Goal: Task Accomplishment & Management: Use online tool/utility

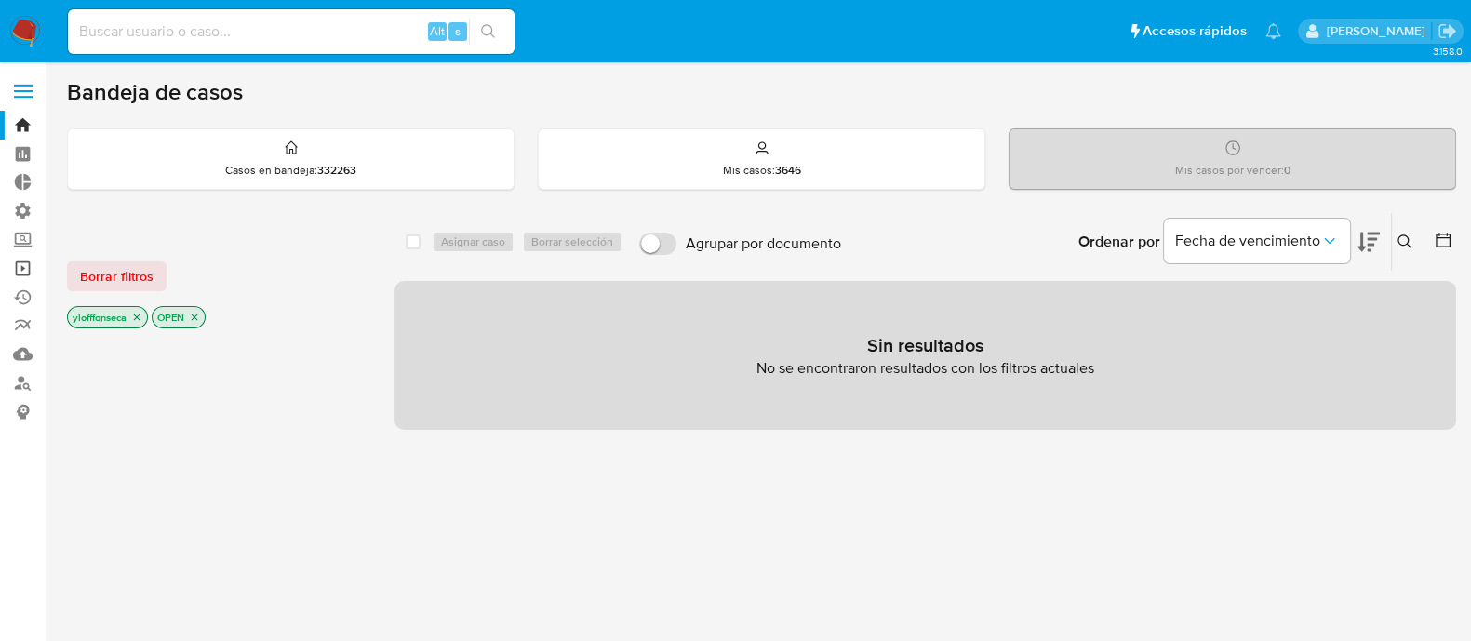
click at [21, 272] on link "Operaciones masivas" at bounding box center [110, 268] width 221 height 29
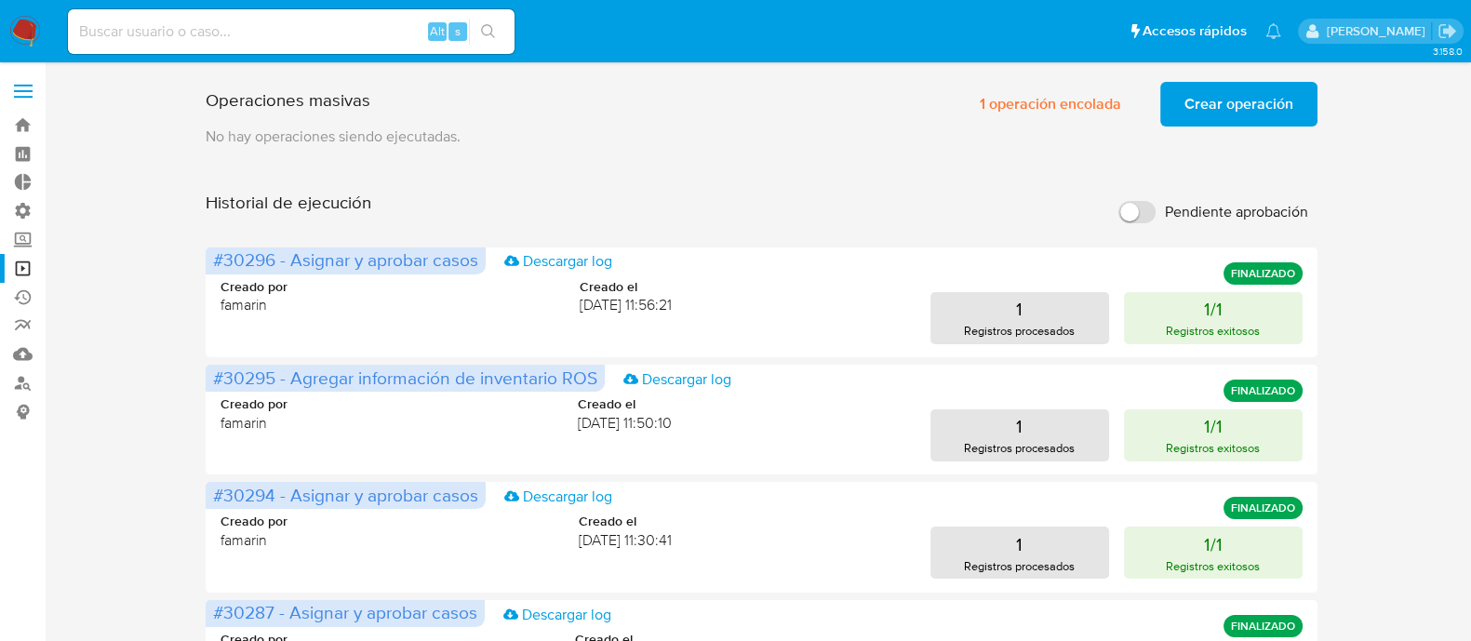
click at [1247, 112] on span "Crear operación" at bounding box center [1238, 104] width 109 height 41
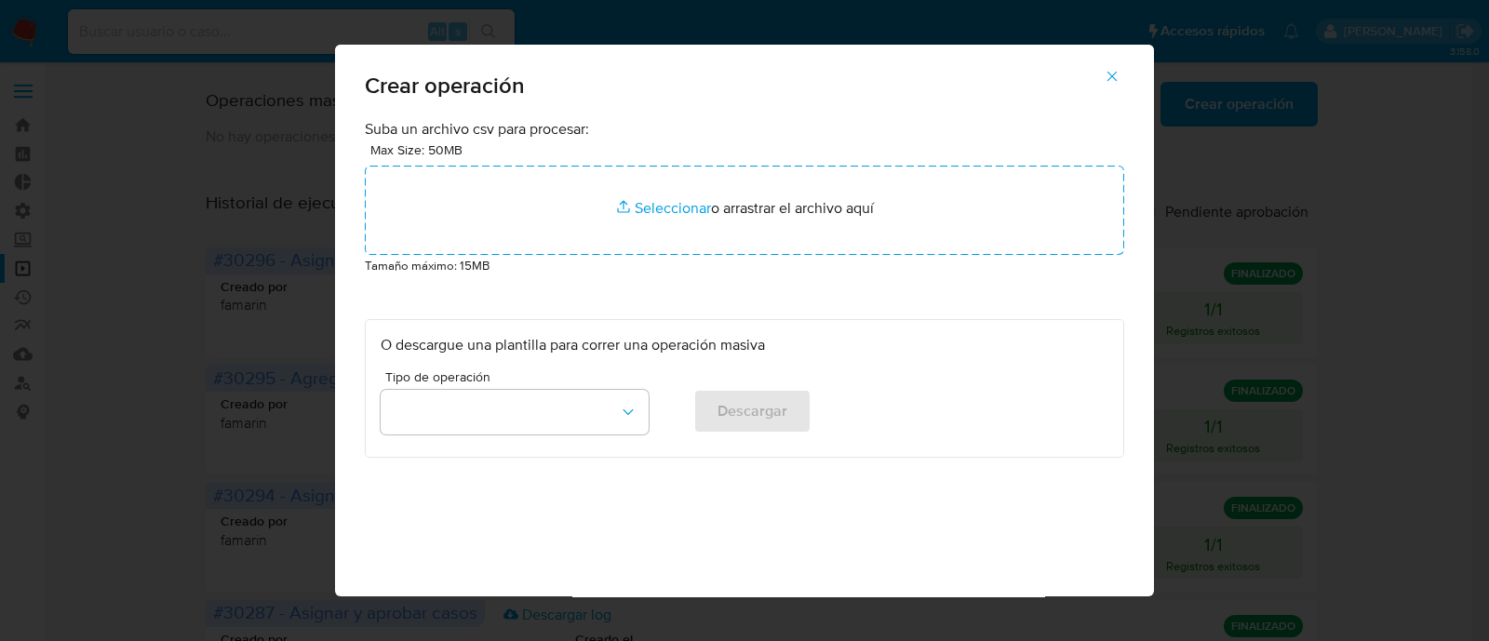
click at [1118, 81] on icon "button" at bounding box center [1112, 76] width 17 height 17
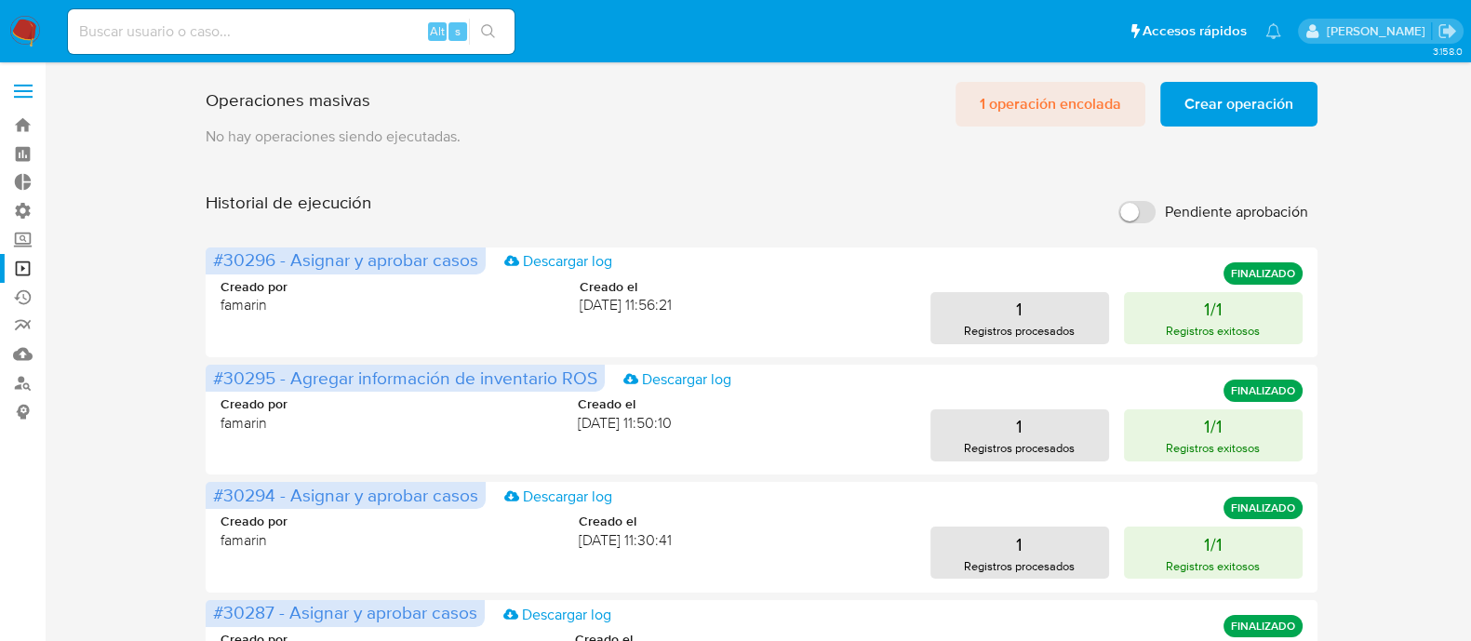
click at [1065, 107] on span "1 operación encolada" at bounding box center [1050, 104] width 141 height 41
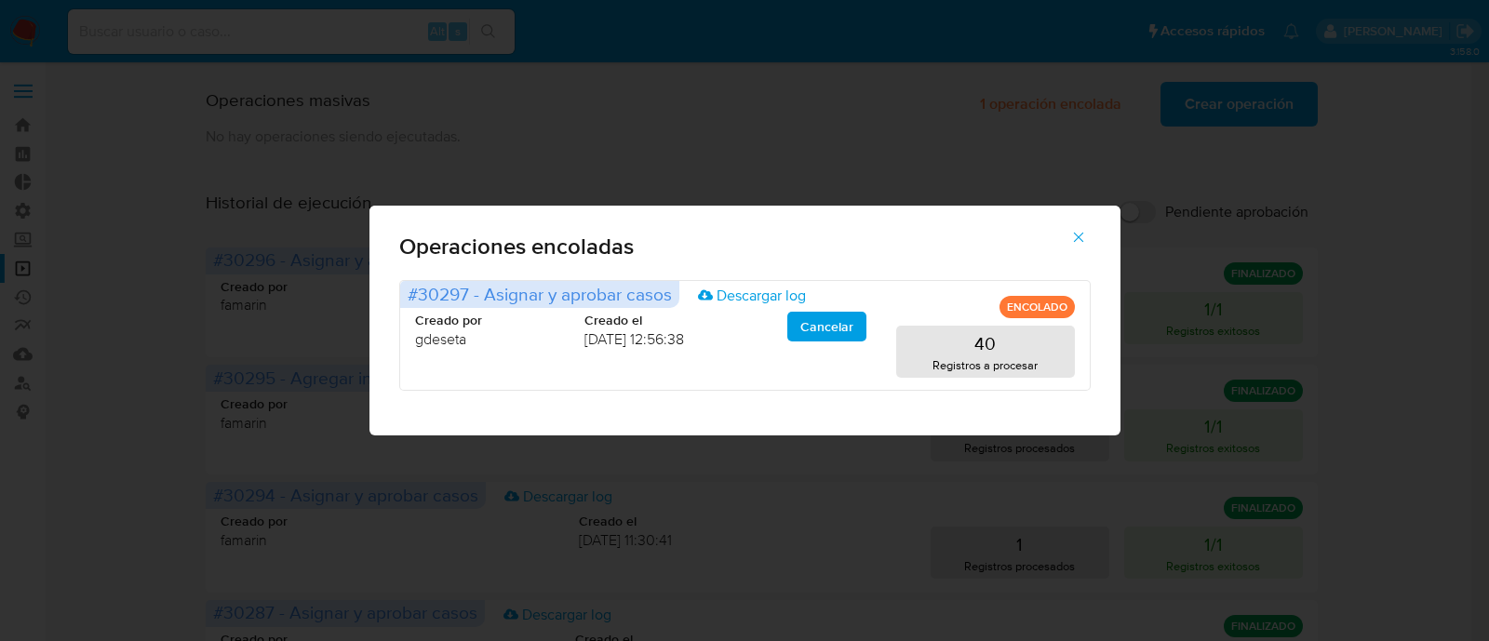
click at [1081, 245] on icon "button" at bounding box center [1078, 237] width 17 height 17
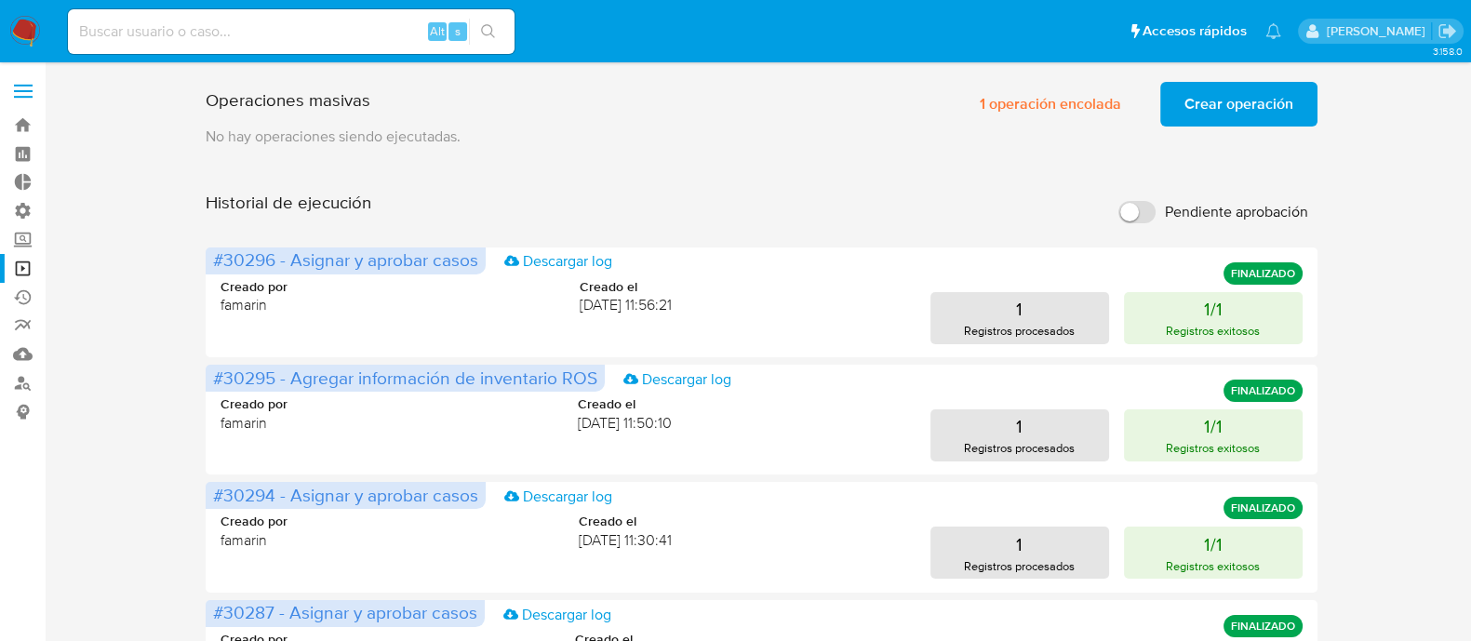
click at [1250, 90] on span "Crear operación" at bounding box center [1238, 104] width 109 height 41
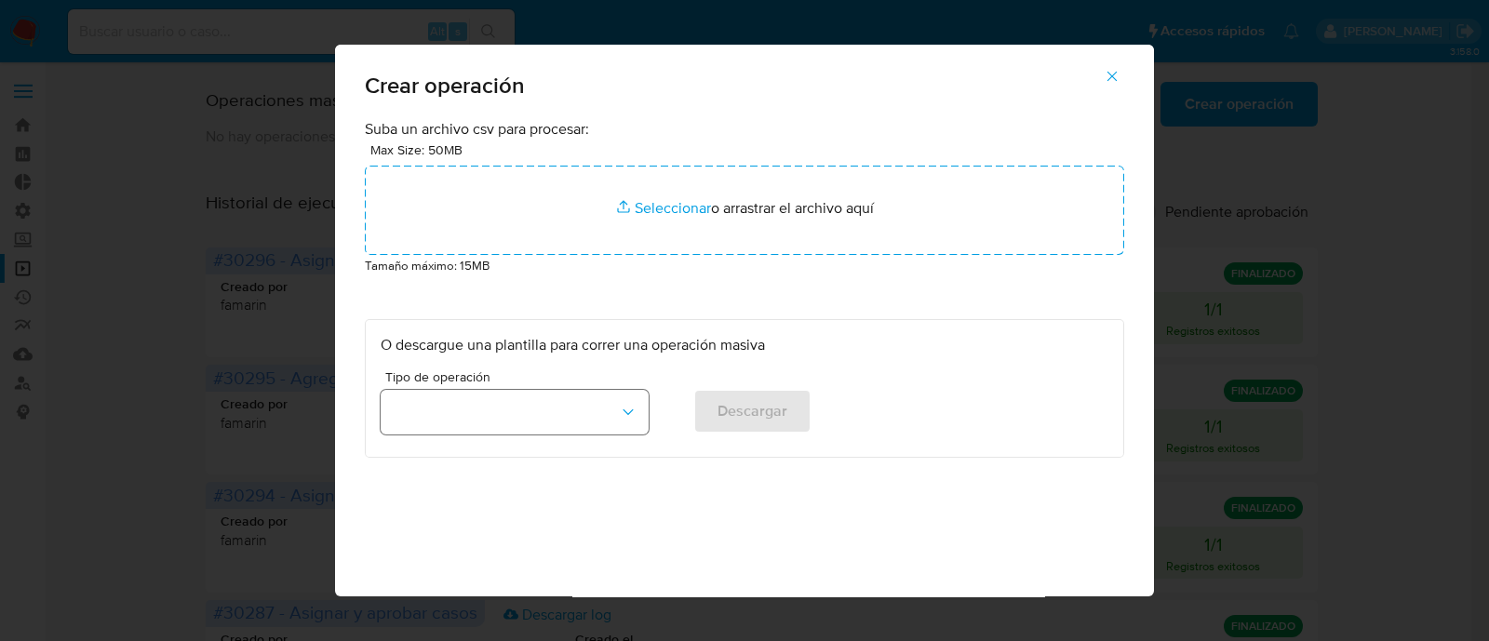
click at [540, 411] on button "button" at bounding box center [515, 412] width 268 height 45
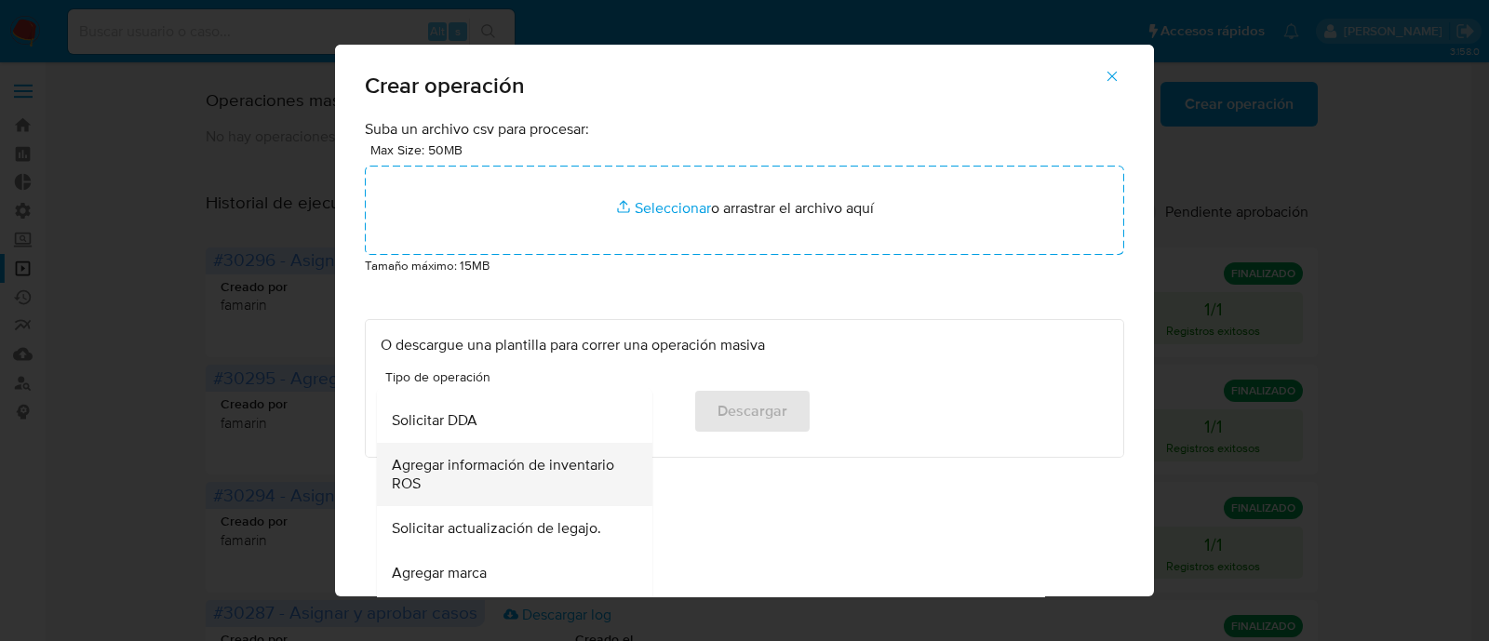
scroll to position [815, 0]
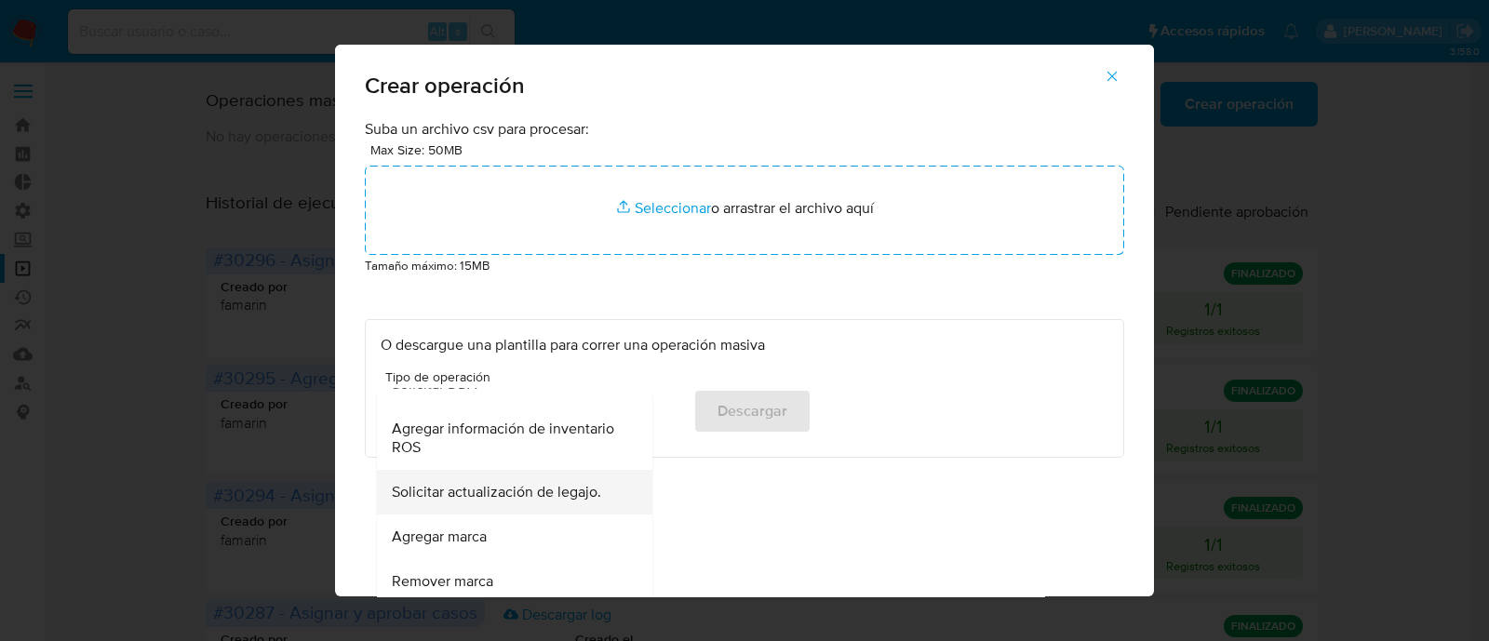
click at [554, 490] on span "Solicitar actualización de legajo." at bounding box center [496, 492] width 209 height 19
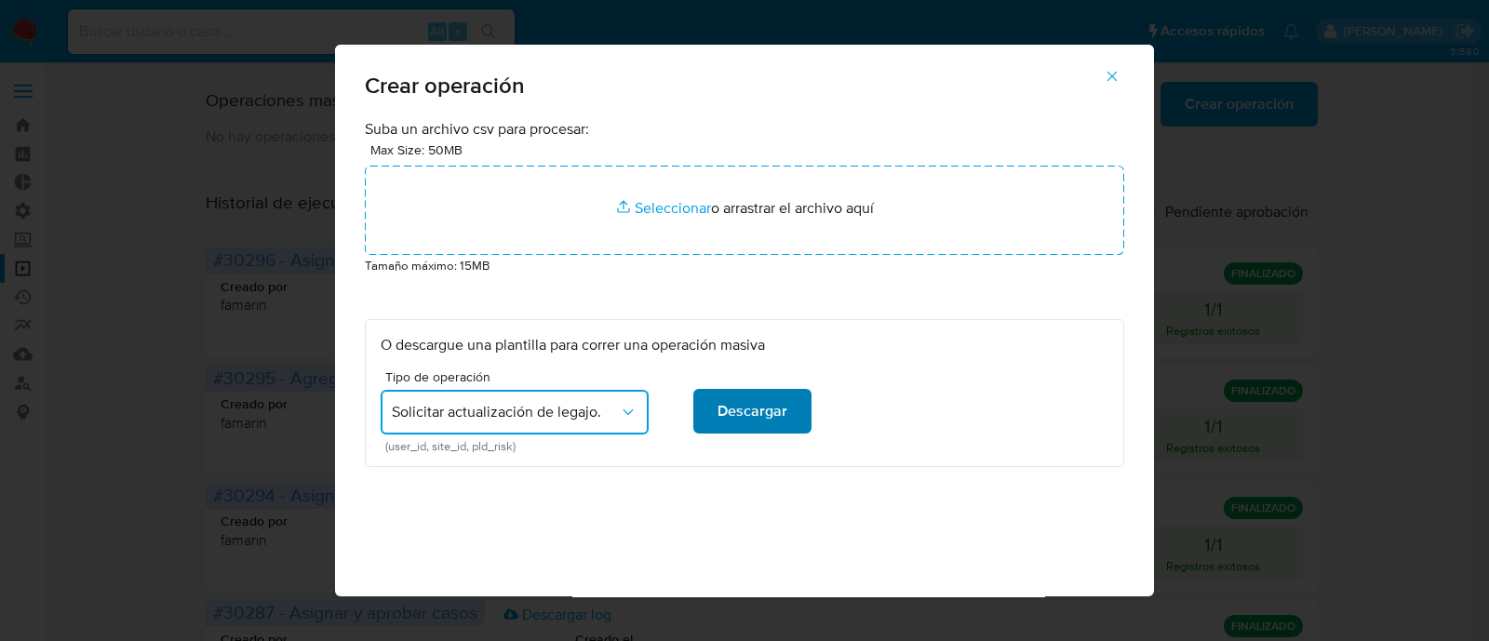
click at [755, 418] on span "Descargar" at bounding box center [752, 411] width 70 height 41
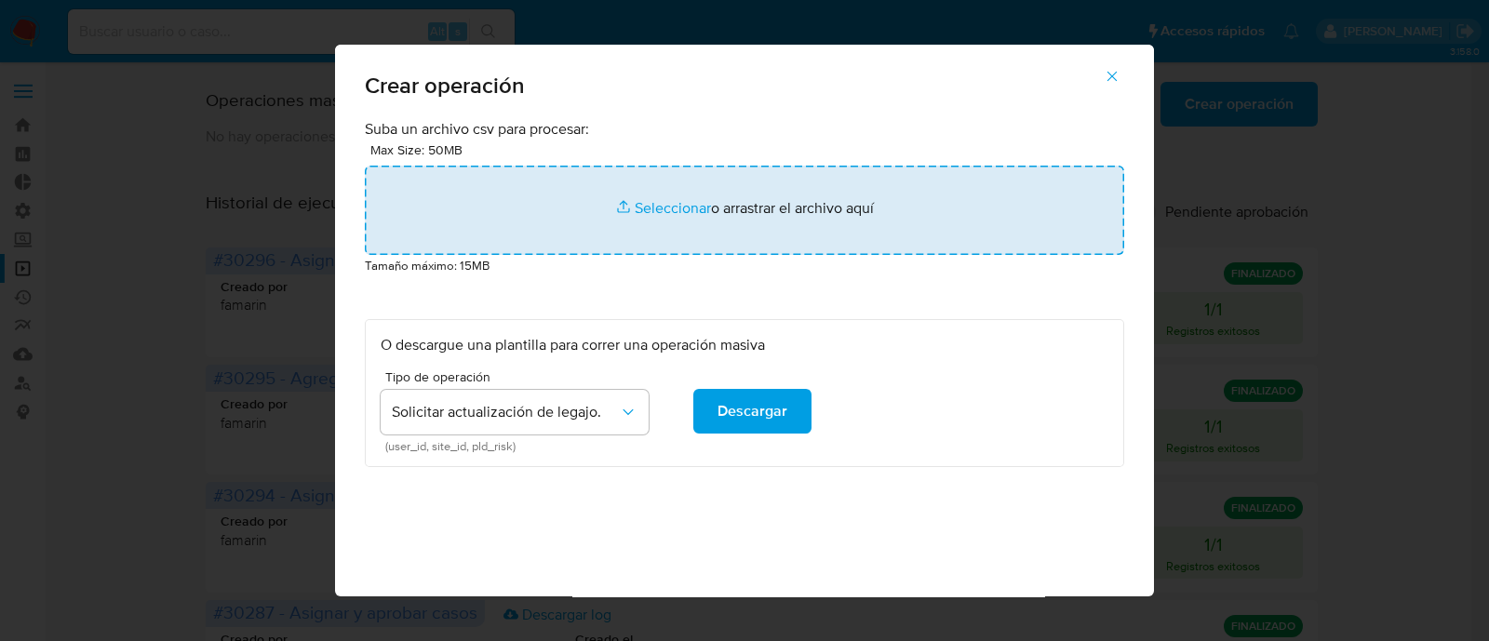
click at [649, 183] on input "file" at bounding box center [744, 210] width 759 height 89
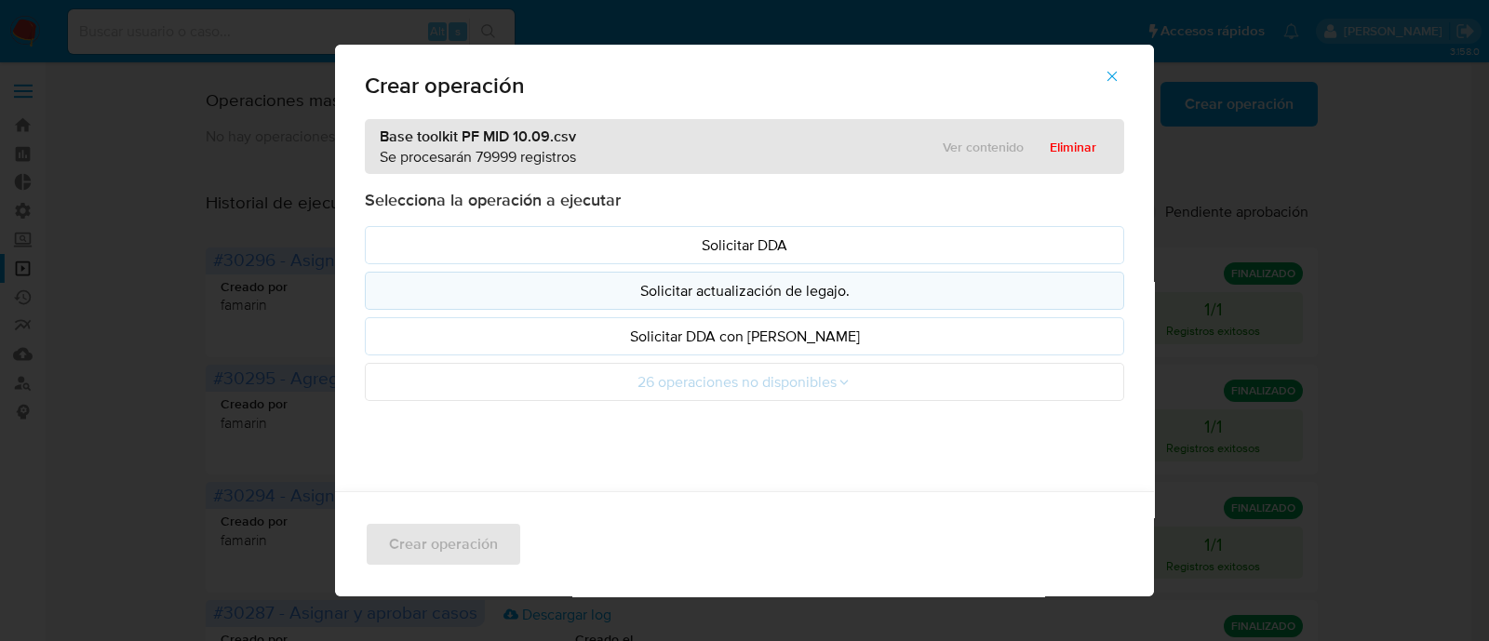
click at [785, 295] on p "Solicitar actualización de legajo." at bounding box center [745, 290] width 728 height 21
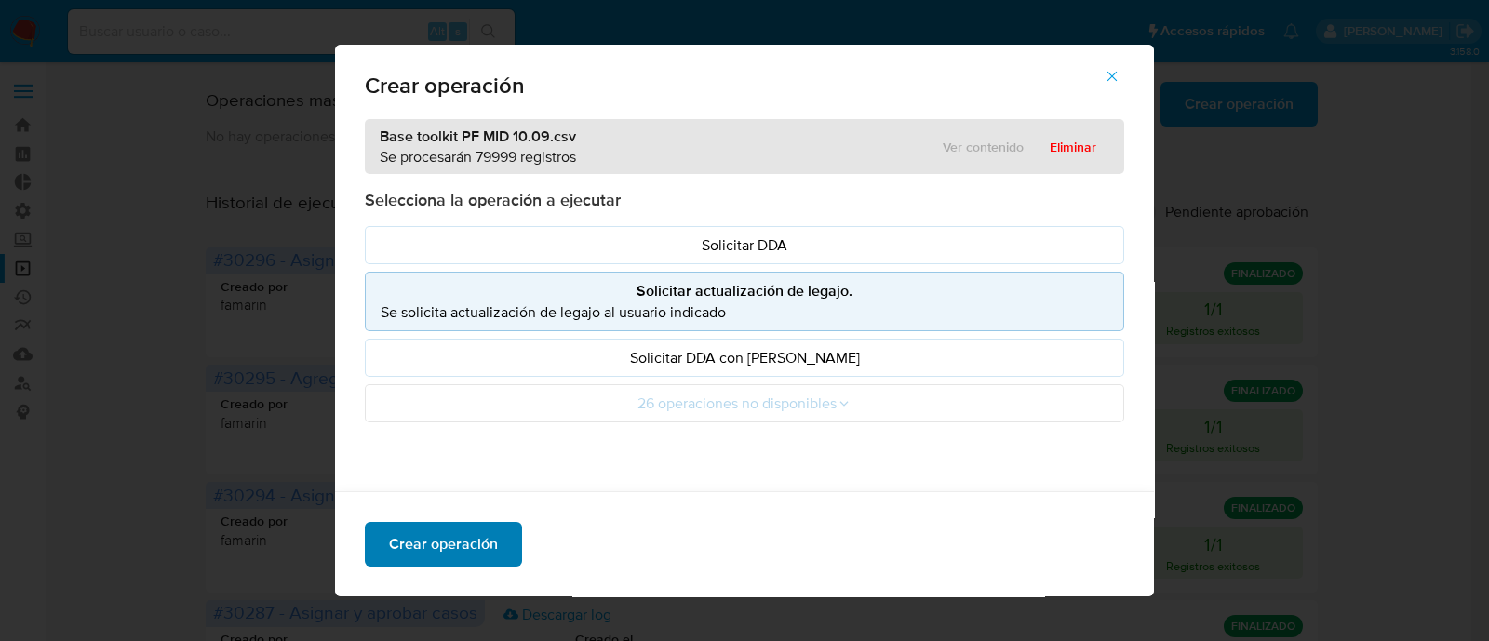
click at [444, 537] on span "Crear operación" at bounding box center [443, 544] width 109 height 41
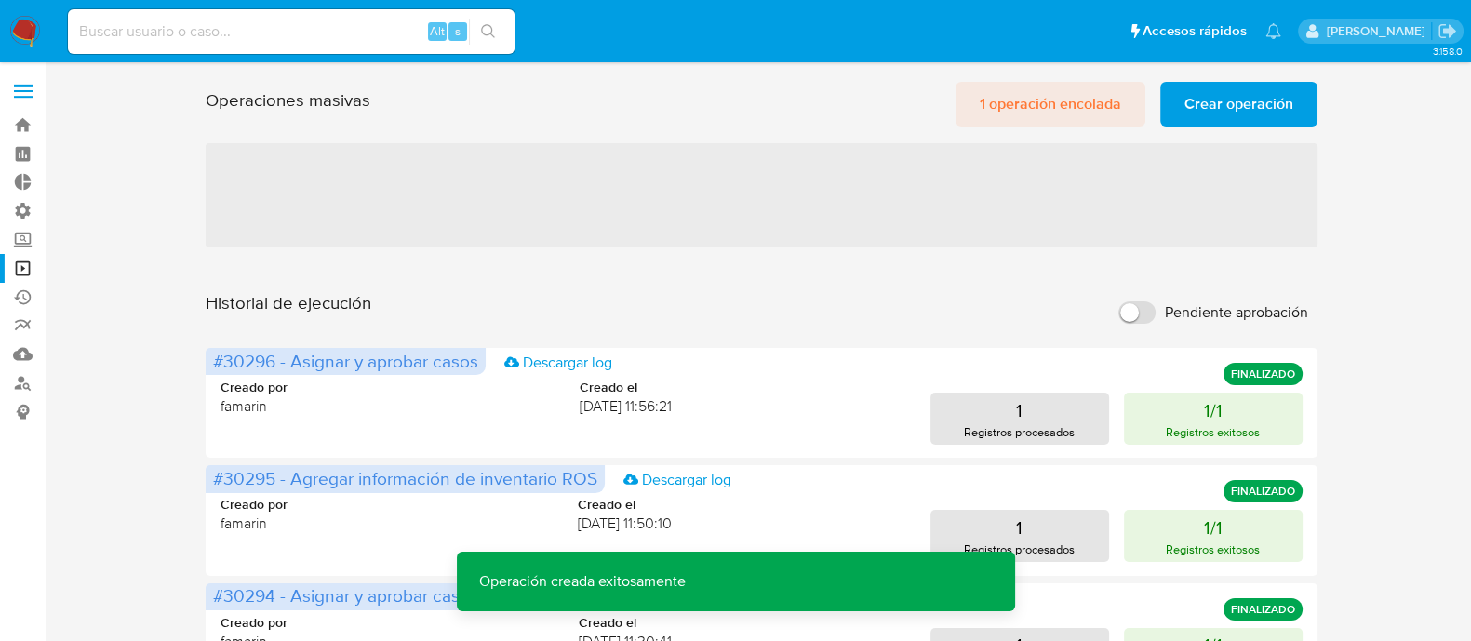
click at [1059, 117] on span "1 operación encolada" at bounding box center [1050, 104] width 141 height 41
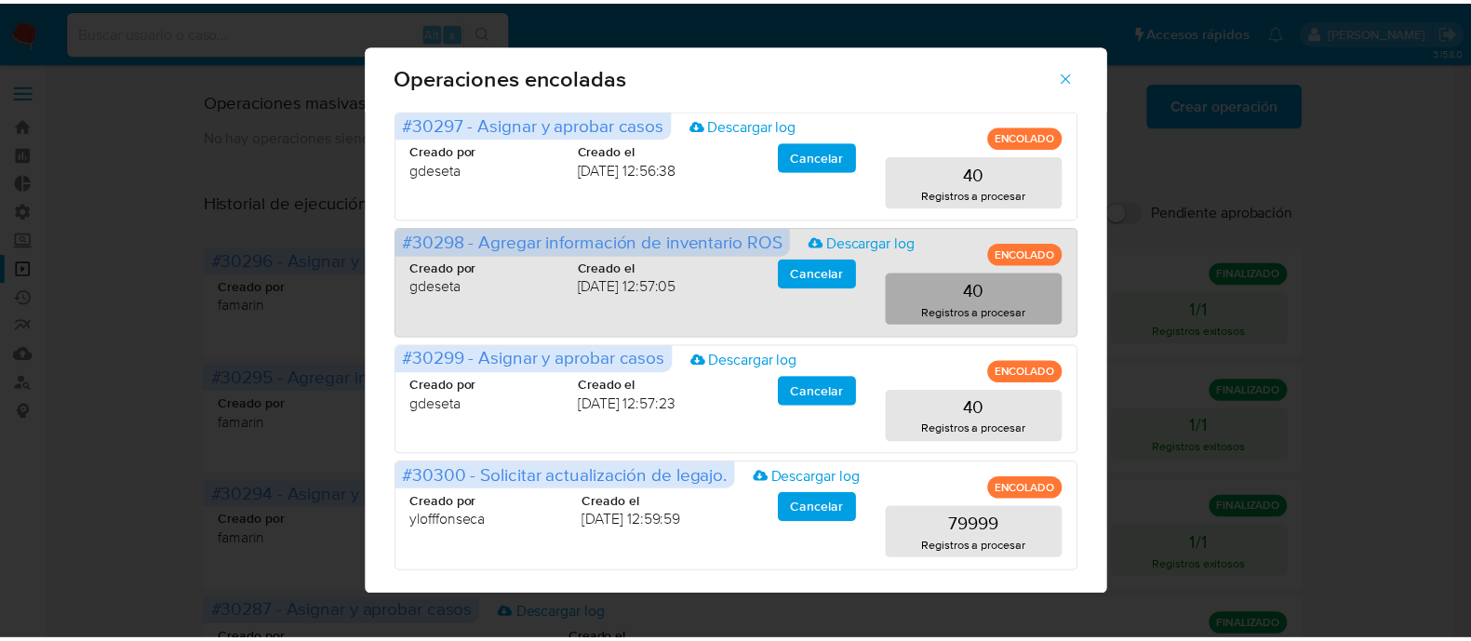
scroll to position [0, 0]
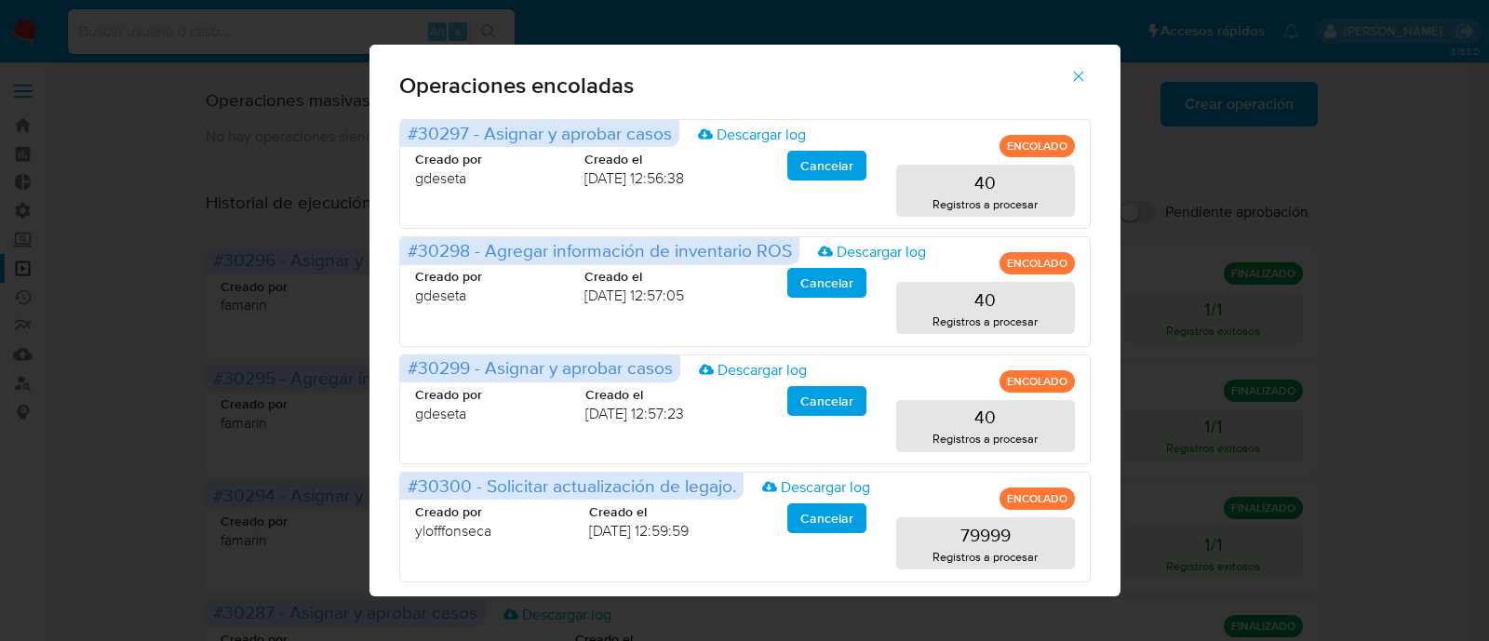
click at [1084, 83] on icon "button" at bounding box center [1078, 76] width 17 height 17
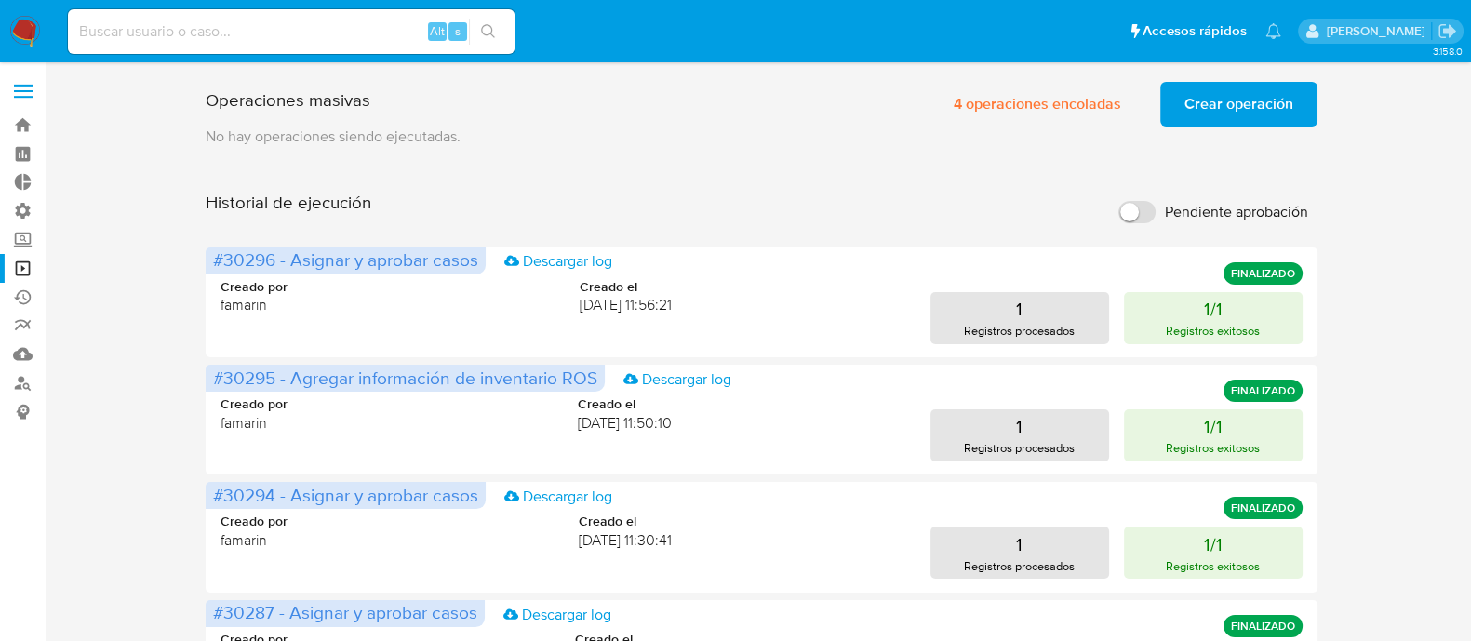
click at [519, 141] on p "No hay operaciones siendo ejecutadas." at bounding box center [761, 137] width 1111 height 20
